Goal: Task Accomplishment & Management: Manage account settings

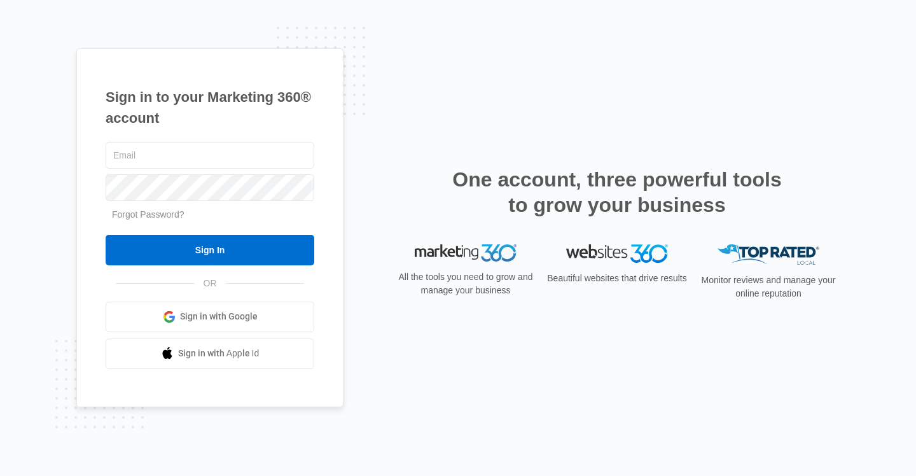
type input "[PERSON_NAME][EMAIL_ADDRESS][DOMAIN_NAME]"
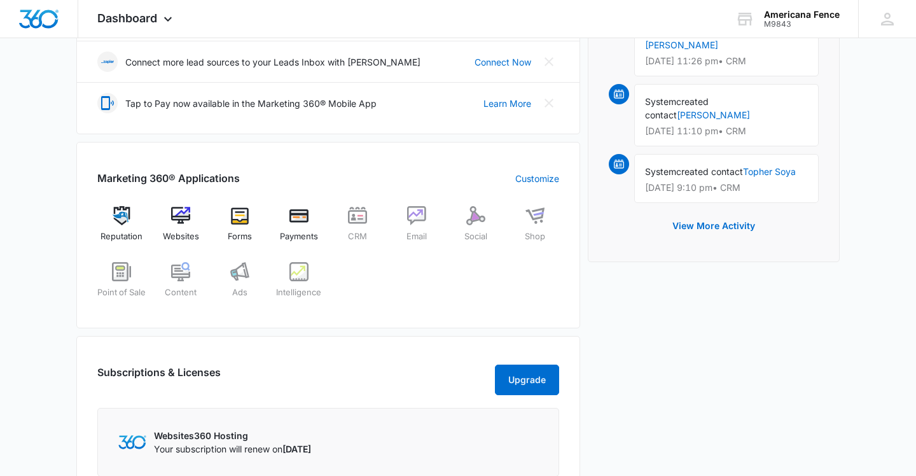
scroll to position [359, 0]
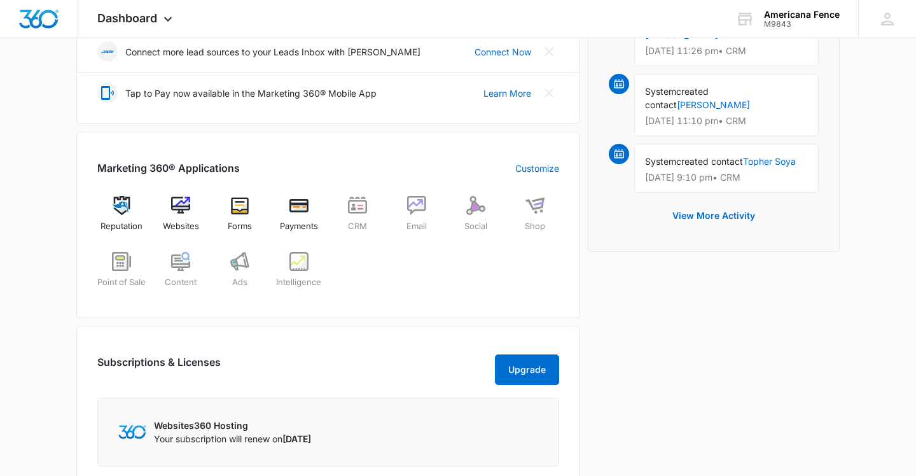
click at [52, 174] on div "[DATE] is [DATE] Good evening, [PERSON_NAME]! Contacts You have 1,769 contacts …" at bounding box center [458, 212] width 916 height 1035
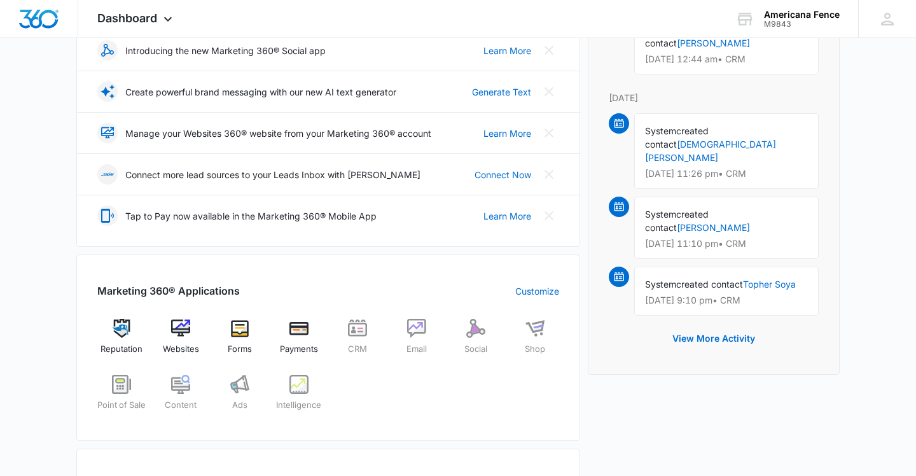
scroll to position [444, 0]
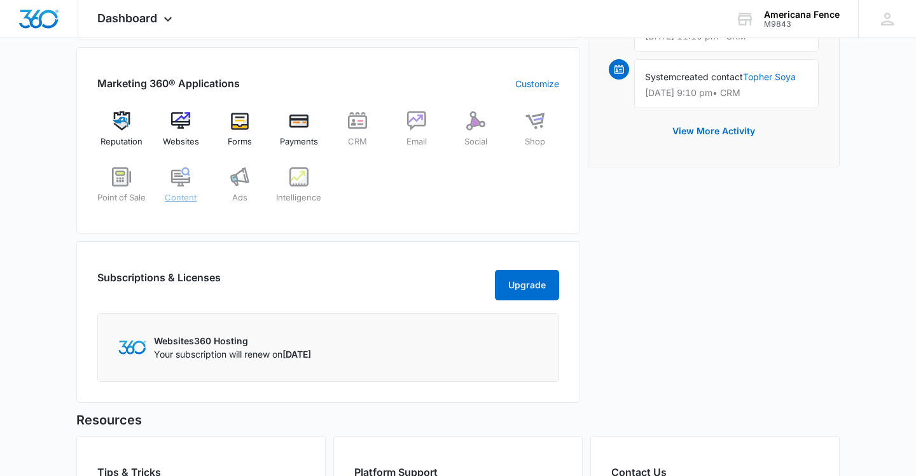
click at [189, 182] on img at bounding box center [180, 176] width 19 height 19
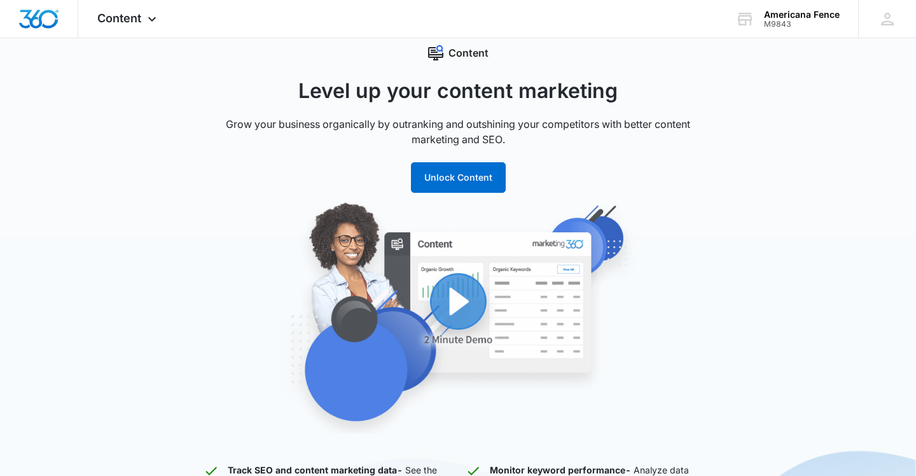
scroll to position [32, 0]
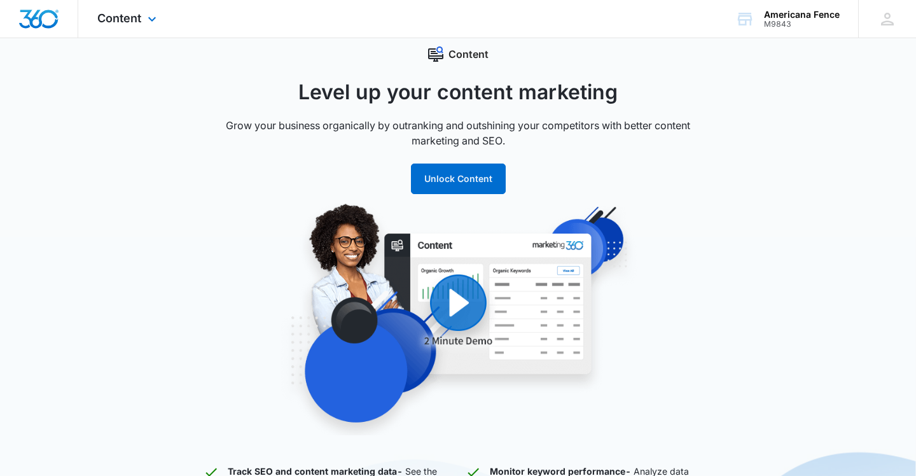
scroll to position [444, 0]
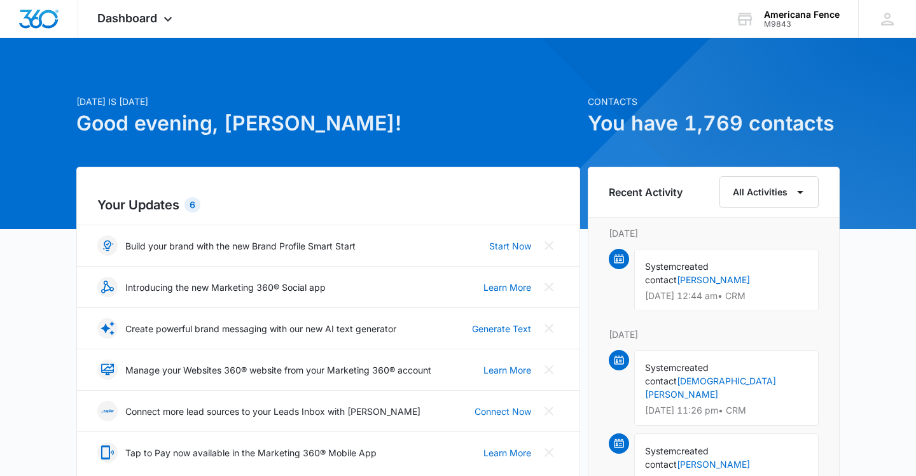
drag, startPoint x: 583, startPoint y: 90, endPoint x: 857, endPoint y: 130, distance: 277.0
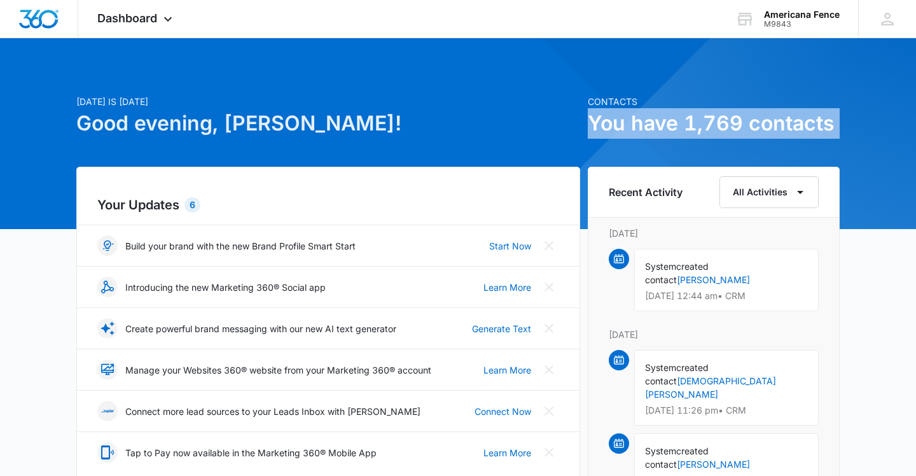
drag, startPoint x: 832, startPoint y: 123, endPoint x: 593, endPoint y: 100, distance: 240.9
click at [602, 107] on div "Contacts You have 1,769 contacts" at bounding box center [714, 117] width 252 height 44
click at [593, 100] on p "Contacts" at bounding box center [714, 101] width 252 height 13
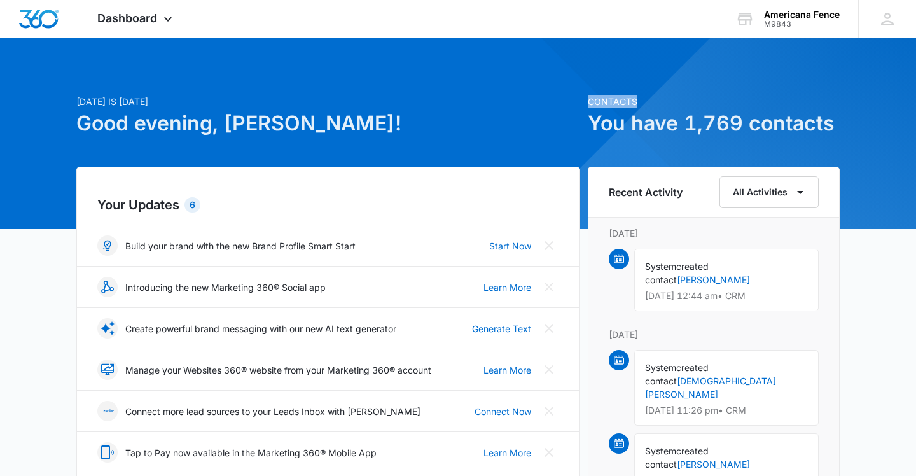
click at [593, 100] on p "Contacts" at bounding box center [714, 101] width 252 height 13
drag, startPoint x: 590, startPoint y: 97, endPoint x: 915, endPoint y: 120, distance: 325.8
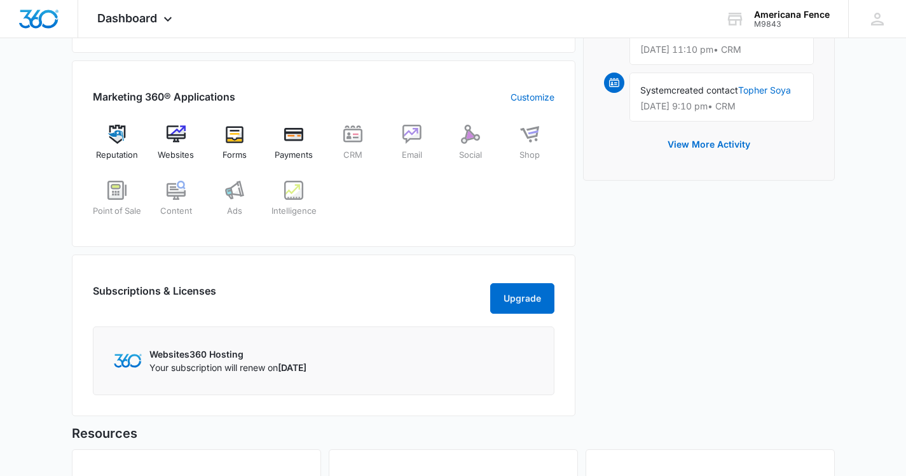
scroll to position [467, 0]
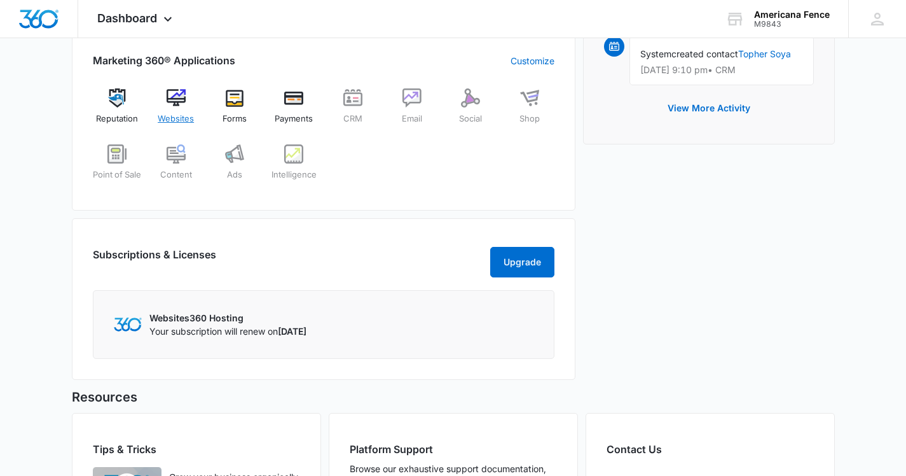
click at [182, 107] on div "Websites" at bounding box center [175, 111] width 49 height 46
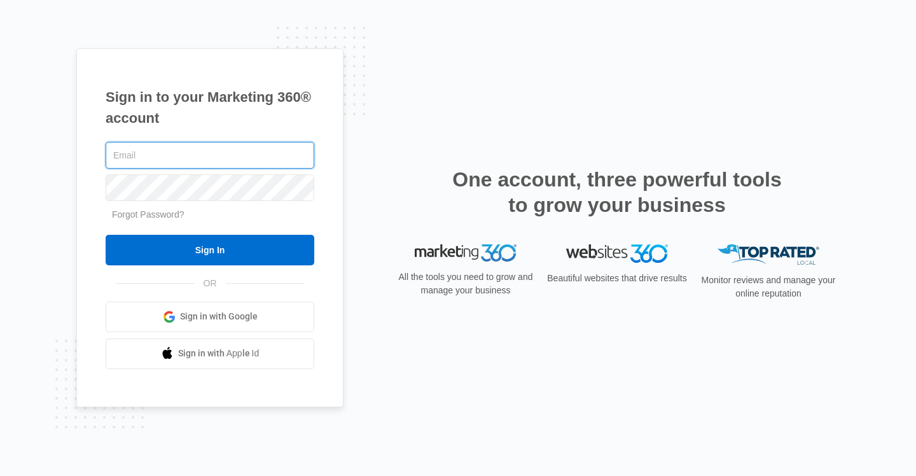
click at [200, 156] on input "text" at bounding box center [210, 155] width 209 height 27
type input "[PERSON_NAME][EMAIL_ADDRESS][DOMAIN_NAME]"
